Goal: Find specific page/section: Find specific page/section

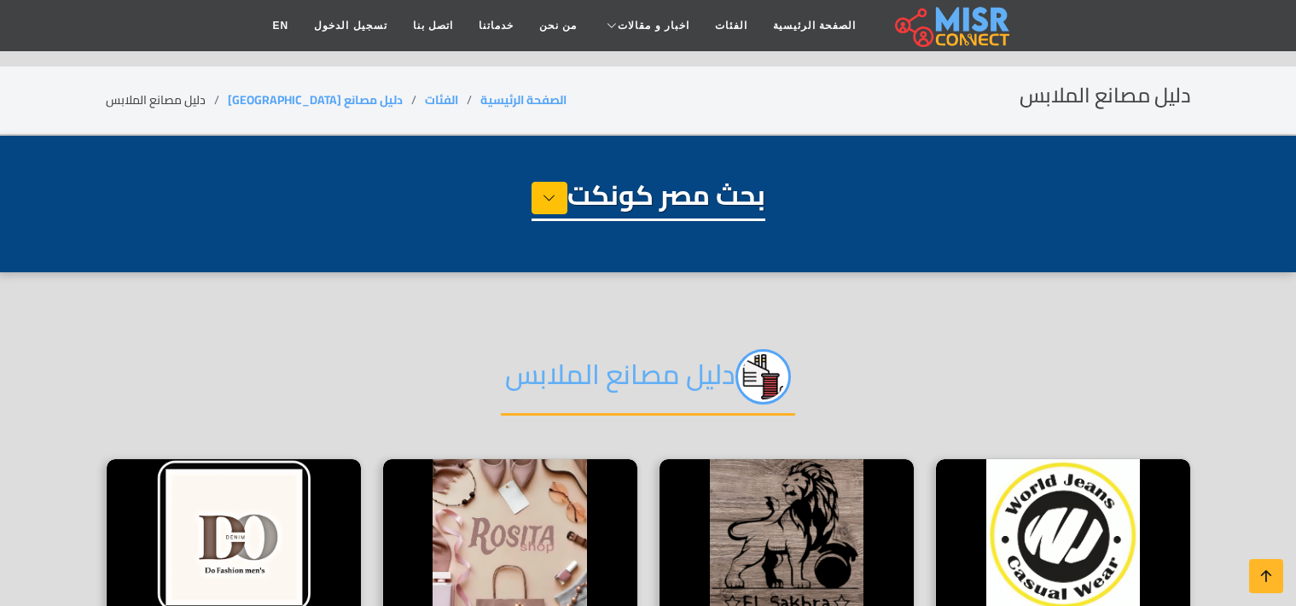
select select "**********"
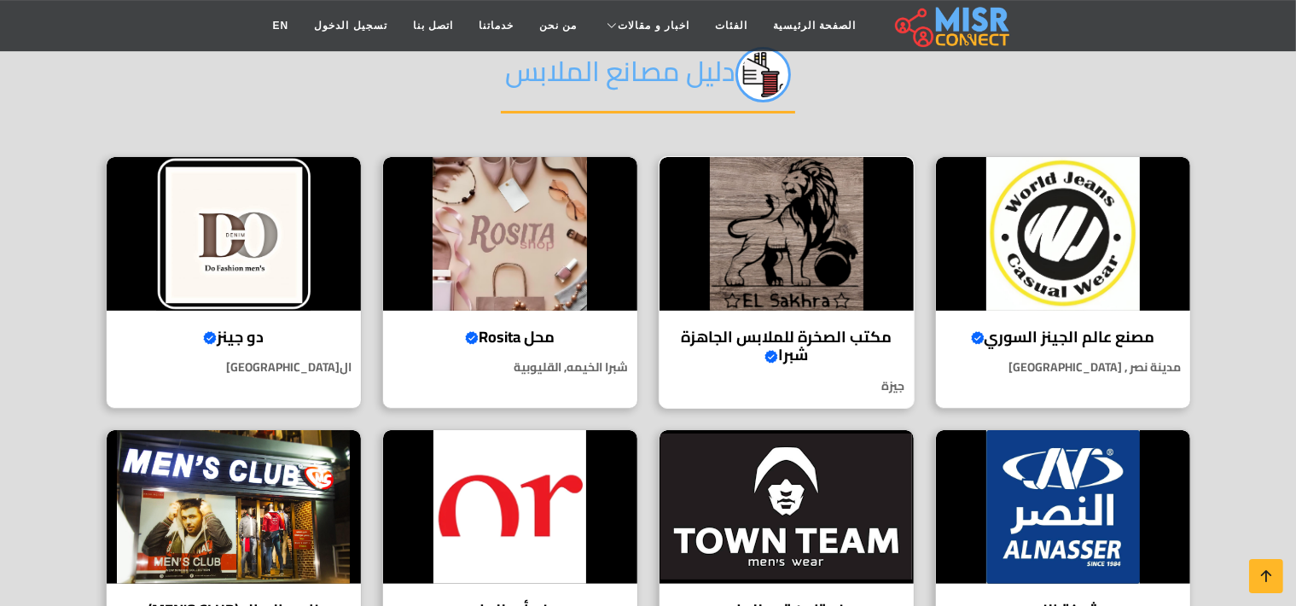
click at [846, 251] on img at bounding box center [786, 234] width 254 height 154
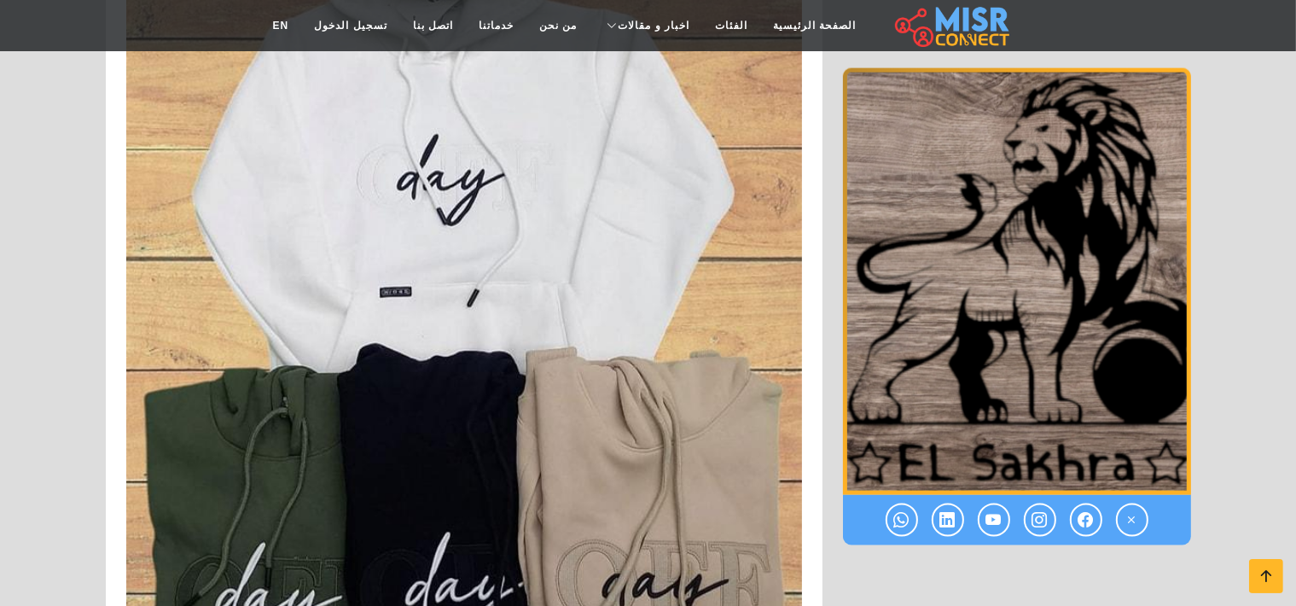
scroll to position [8968, 0]
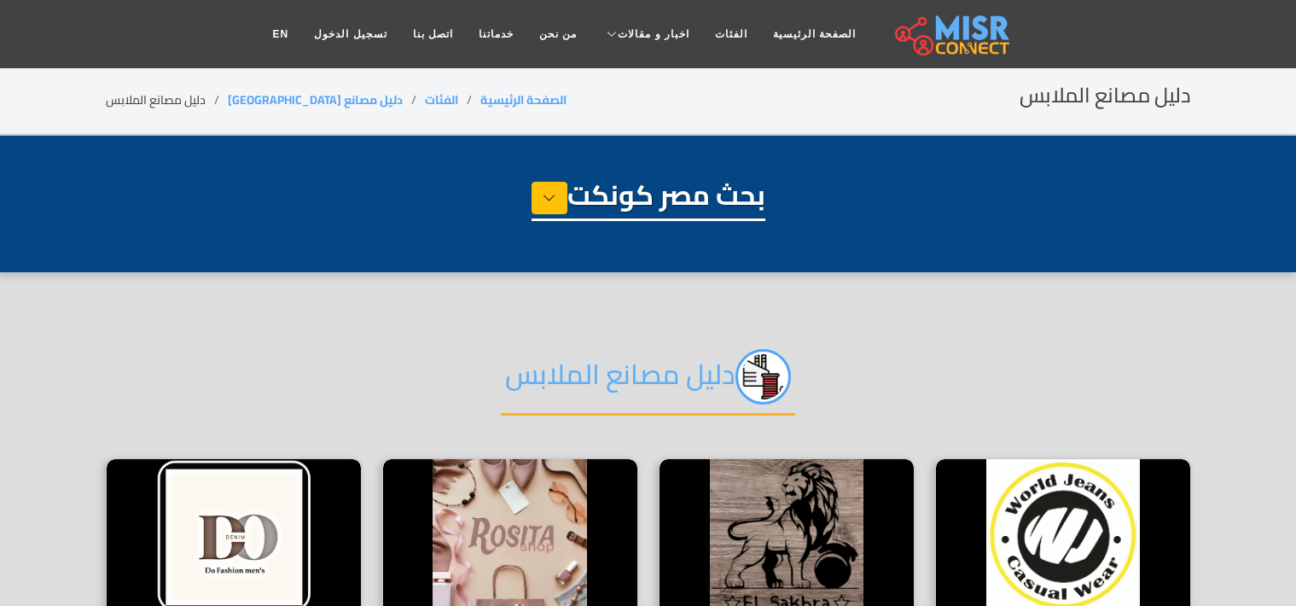
select select "**********"
